Goal: Communication & Community: Answer question/provide support

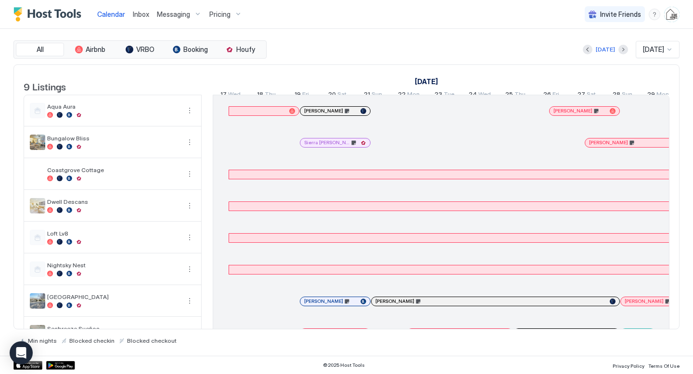
scroll to position [0, 534]
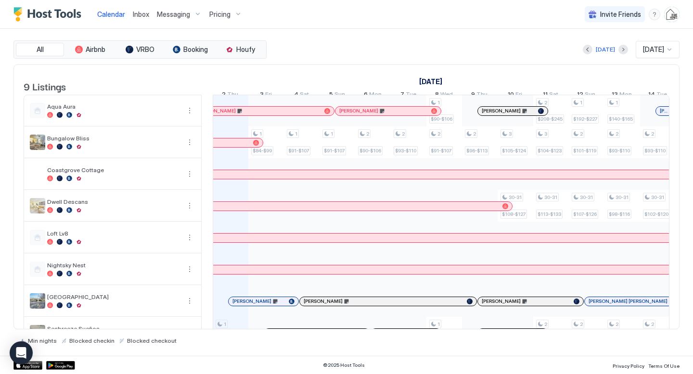
click at [243, 115] on div at bounding box center [244, 111] width 8 height 8
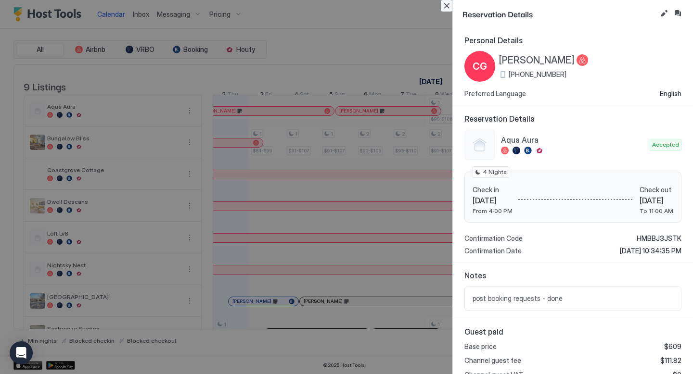
click at [448, 5] on button "Close" at bounding box center [447, 6] width 12 height 12
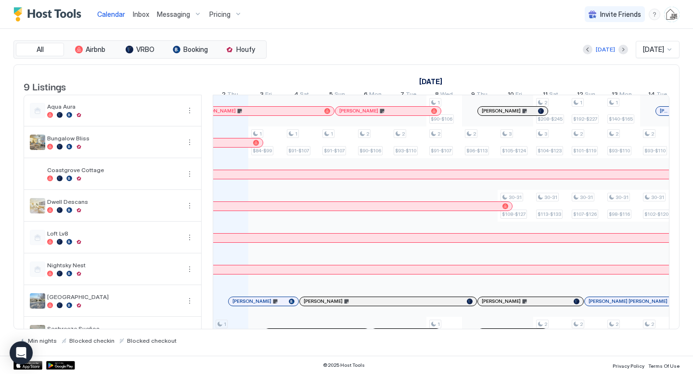
click at [137, 13] on span "Inbox" at bounding box center [141, 14] width 16 height 8
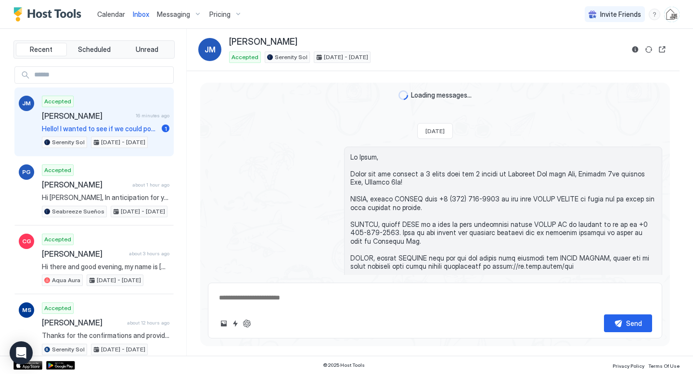
scroll to position [928, 0]
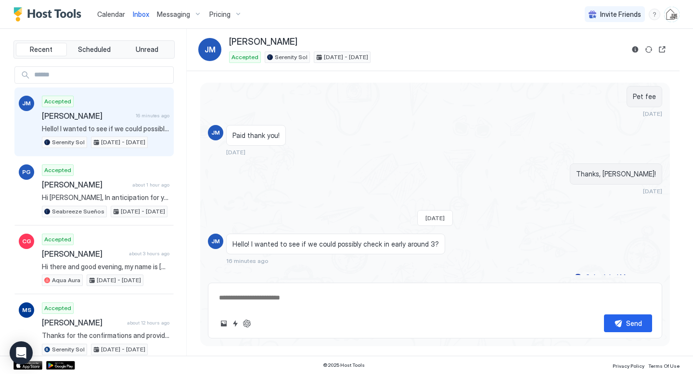
click at [117, 116] on span "[PERSON_NAME]" at bounding box center [87, 116] width 90 height 10
click at [635, 48] on button "Reservation information" at bounding box center [635, 50] width 12 height 12
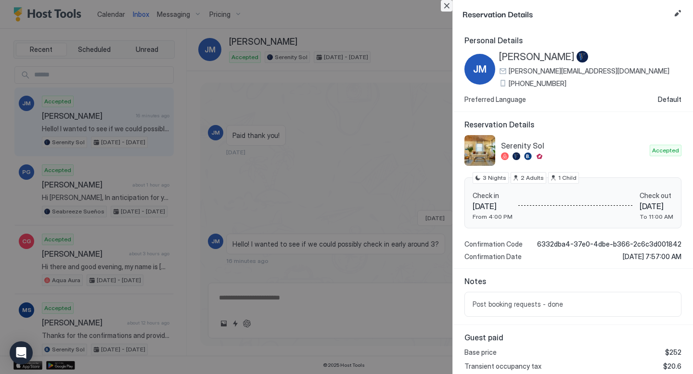
click at [446, 8] on button "Close" at bounding box center [447, 6] width 12 height 12
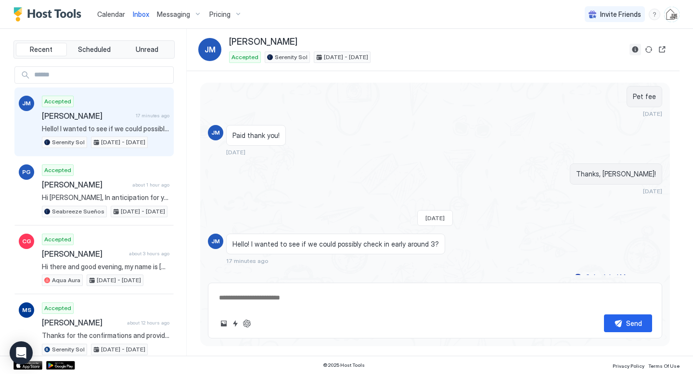
click at [634, 47] on button "Reservation information" at bounding box center [635, 50] width 12 height 12
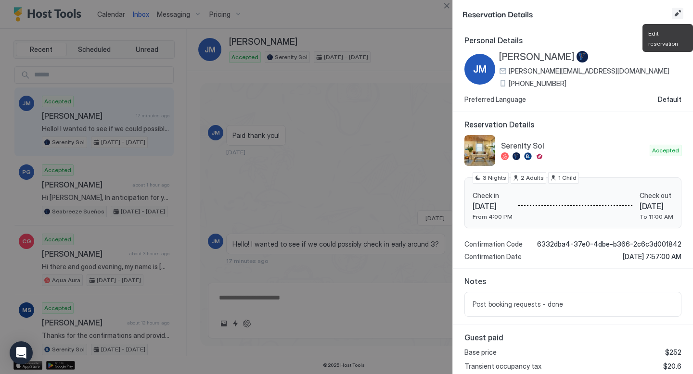
click at [677, 13] on button "Edit reservation" at bounding box center [677, 14] width 12 height 12
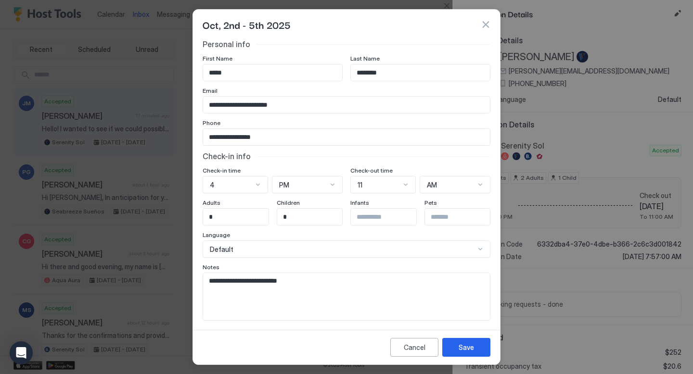
click at [231, 186] on div "4" at bounding box center [234, 184] width 65 height 17
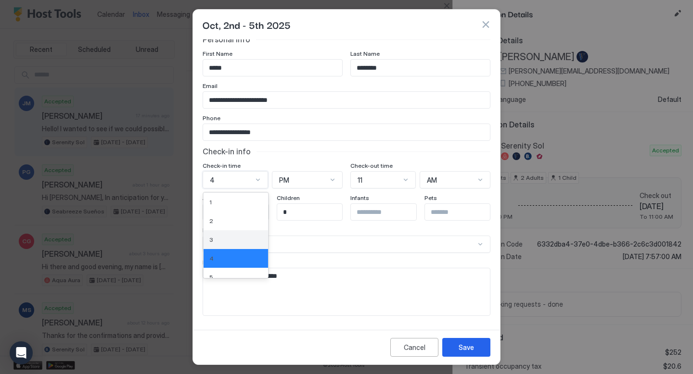
click at [225, 240] on div "3" at bounding box center [235, 239] width 53 height 7
click at [314, 282] on textarea "**********" at bounding box center [346, 291] width 287 height 47
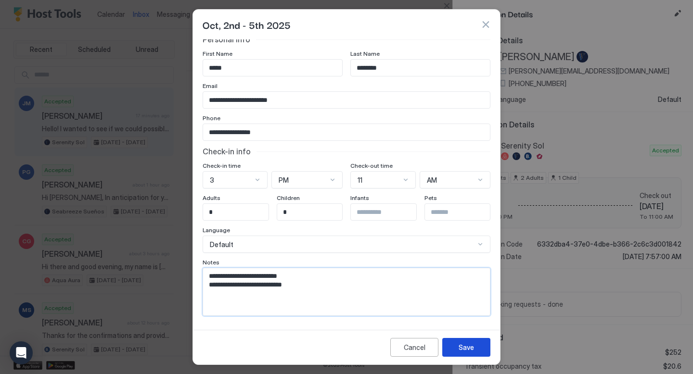
type textarea "**********"
click at [469, 347] on div "Save" at bounding box center [465, 347] width 15 height 10
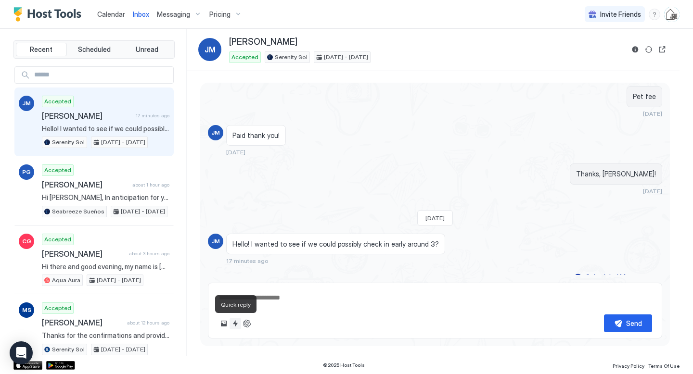
click at [235, 322] on button "Quick reply" at bounding box center [235, 324] width 12 height 12
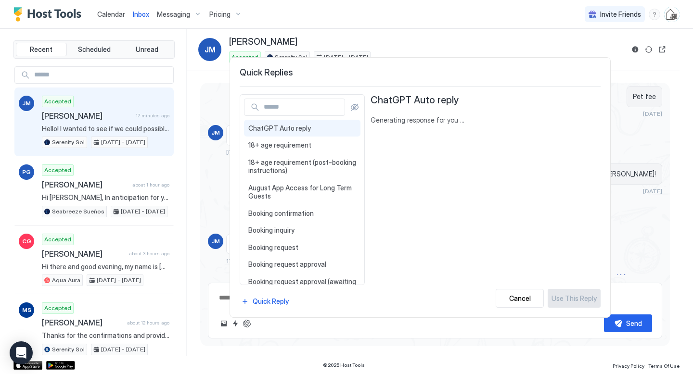
click at [634, 55] on div at bounding box center [346, 187] width 693 height 374
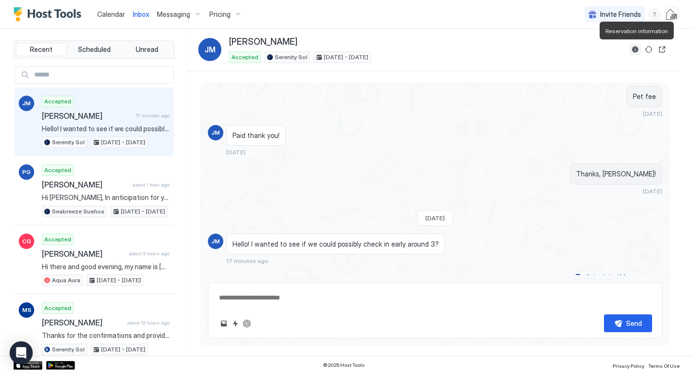
click at [634, 50] on button "Reservation information" at bounding box center [635, 50] width 12 height 12
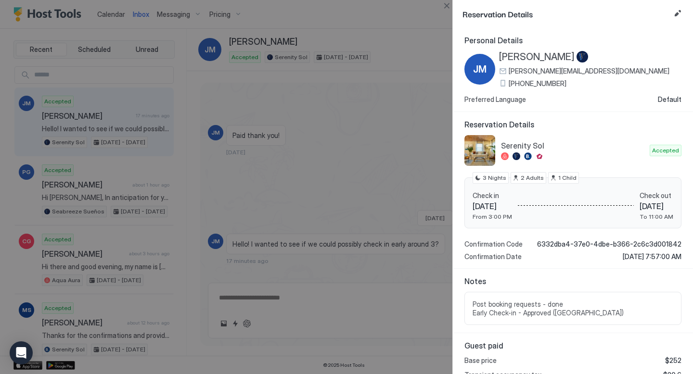
click at [379, 90] on div at bounding box center [346, 187] width 693 height 374
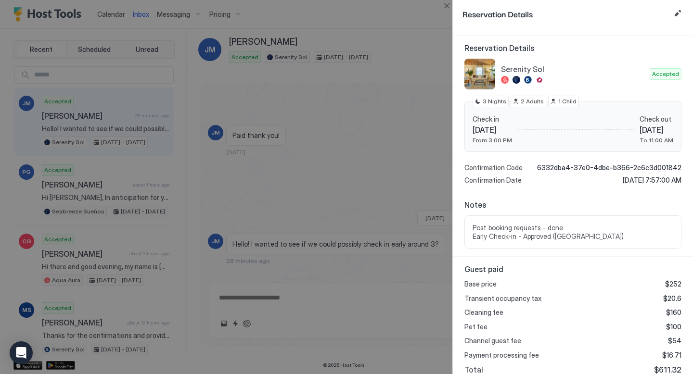
scroll to position [0, 0]
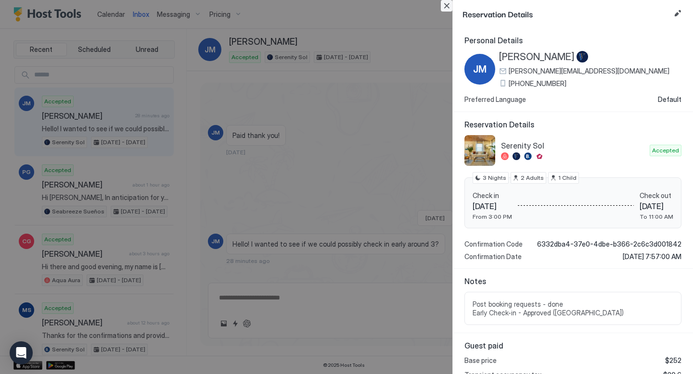
click at [446, 6] on button "Close" at bounding box center [447, 6] width 12 height 12
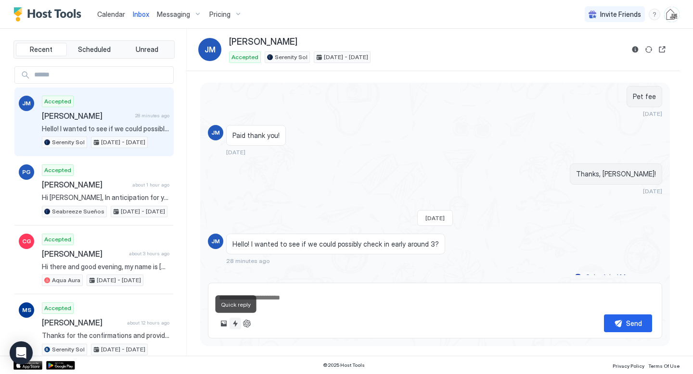
click at [234, 324] on button "Quick reply" at bounding box center [235, 324] width 12 height 12
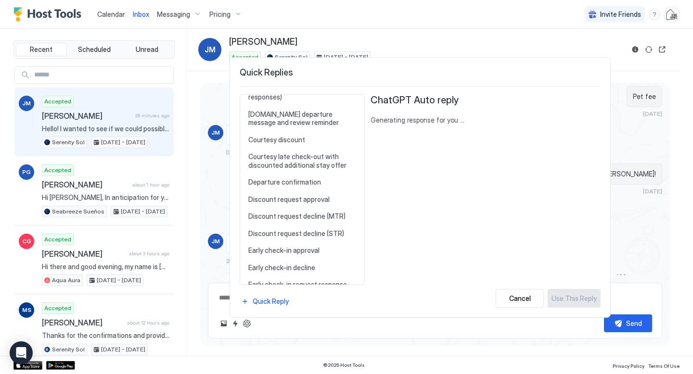
scroll to position [254, 0]
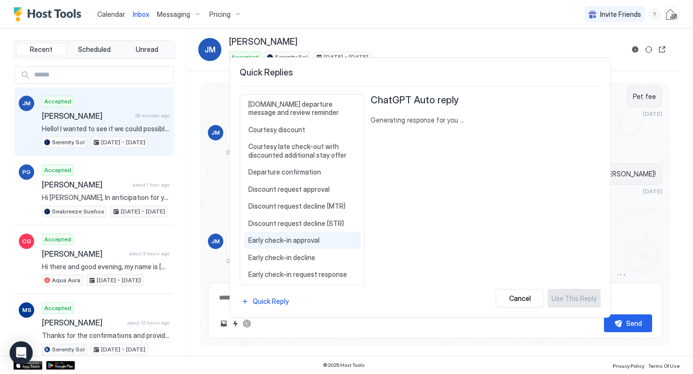
click at [291, 236] on span "Early check-in approval" at bounding box center [302, 240] width 108 height 9
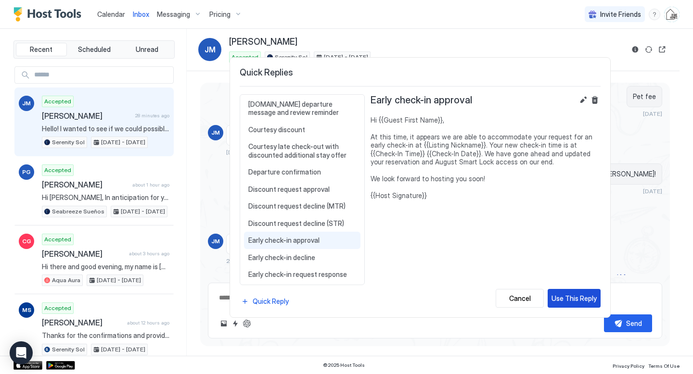
click at [564, 297] on div "Use This Reply" at bounding box center [573, 298] width 45 height 10
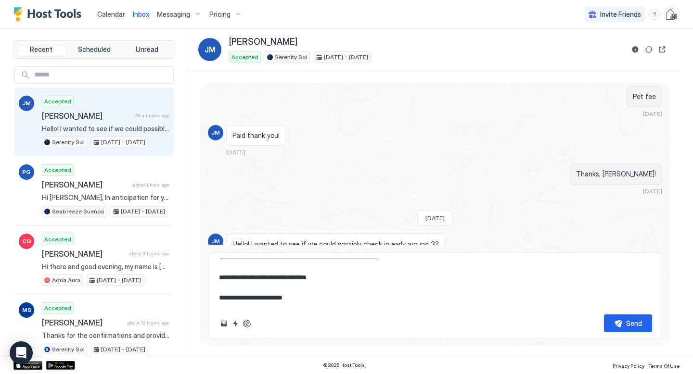
scroll to position [39, 0]
click at [608, 319] on button "Send" at bounding box center [628, 324] width 48 height 18
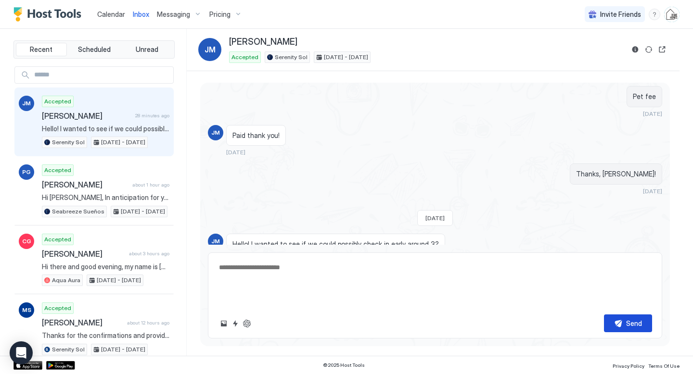
scroll to position [0, 0]
